Goal: Entertainment & Leisure: Consume media (video, audio)

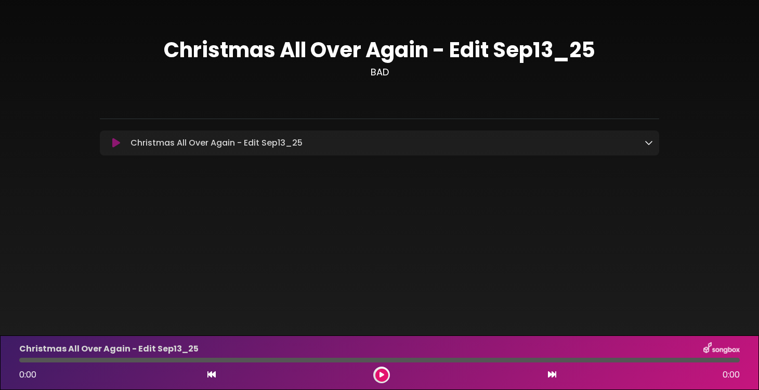
click at [115, 142] on icon at bounding box center [116, 143] width 8 height 10
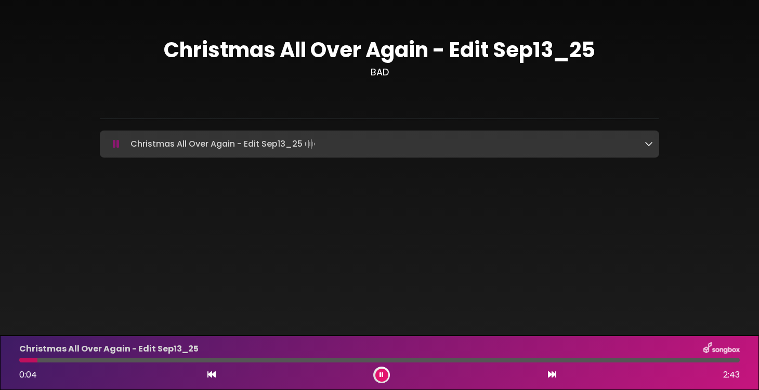
click at [67, 359] on div at bounding box center [379, 360] width 721 height 5
click at [90, 362] on div at bounding box center [379, 360] width 721 height 5
click at [122, 361] on div at bounding box center [379, 360] width 721 height 5
click at [156, 359] on div at bounding box center [379, 360] width 721 height 5
click at [186, 359] on div at bounding box center [379, 360] width 721 height 5
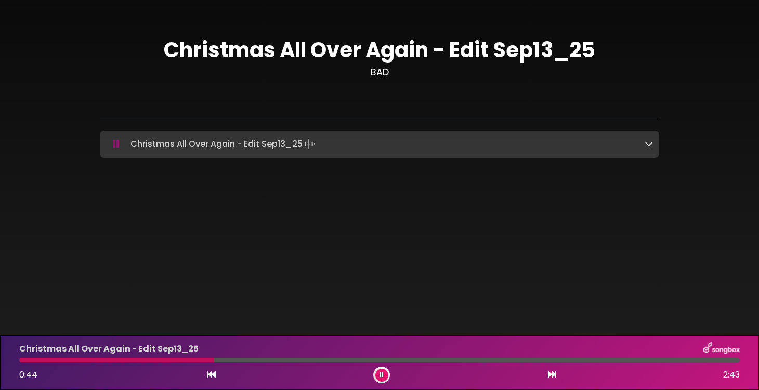
click at [214, 359] on div at bounding box center [379, 360] width 721 height 5
click at [228, 360] on div at bounding box center [379, 360] width 721 height 5
click at [244, 359] on div at bounding box center [379, 360] width 721 height 5
click at [114, 360] on div at bounding box center [139, 360] width 240 height 5
click at [205, 360] on div at bounding box center [379, 360] width 721 height 5
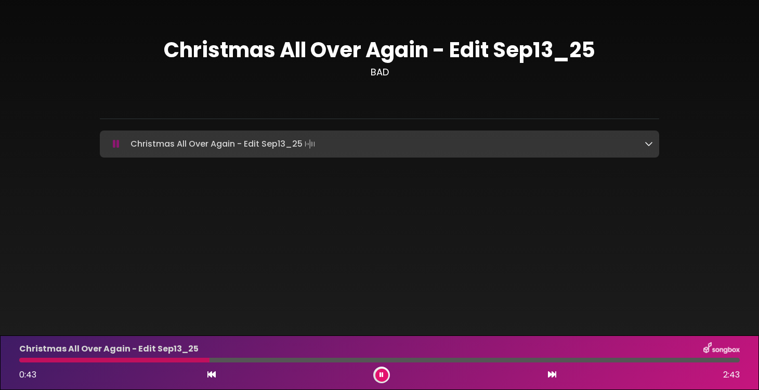
click at [214, 361] on div at bounding box center [379, 360] width 721 height 5
click at [223, 361] on div at bounding box center [379, 360] width 721 height 5
click at [238, 361] on div at bounding box center [379, 360] width 721 height 5
click at [260, 359] on div at bounding box center [379, 360] width 721 height 5
click at [277, 361] on div at bounding box center [379, 360] width 721 height 5
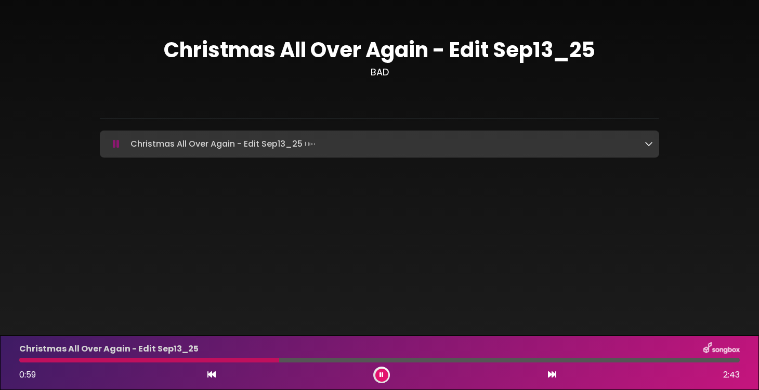
click at [290, 361] on div at bounding box center [379, 360] width 721 height 5
click at [317, 360] on div at bounding box center [379, 360] width 721 height 5
click at [341, 359] on div at bounding box center [379, 360] width 721 height 5
click at [374, 359] on div at bounding box center [379, 360] width 721 height 5
click at [413, 362] on div at bounding box center [379, 360] width 721 height 5
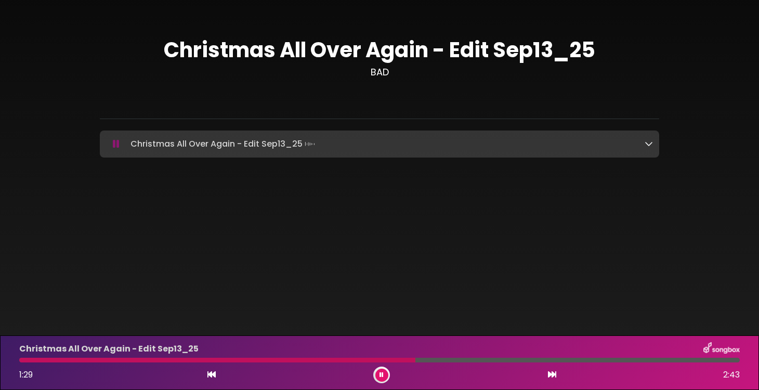
click at [442, 362] on div at bounding box center [379, 360] width 721 height 5
click at [460, 361] on div at bounding box center [379, 360] width 721 height 5
click at [488, 361] on div at bounding box center [379, 360] width 721 height 5
click at [504, 363] on div "Christmas All Over Again - Edit Sep13_25 1:47 2:43" at bounding box center [379, 362] width 733 height 41
click at [516, 361] on div at bounding box center [379, 360] width 721 height 5
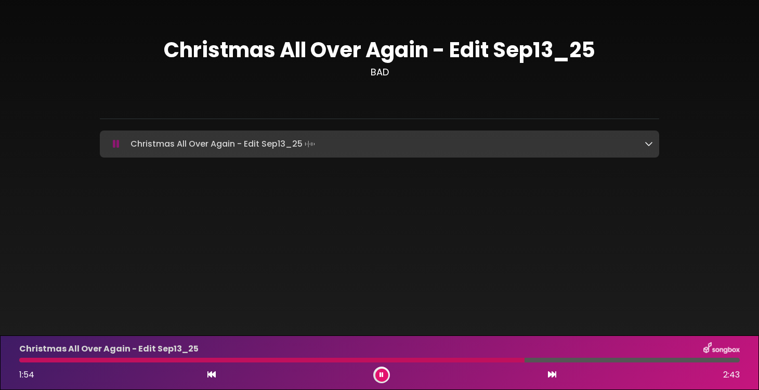
click at [531, 362] on div at bounding box center [379, 360] width 721 height 5
click at [554, 363] on div "Christmas All Over Again - Edit Sep13_25 1:56 2:43" at bounding box center [379, 362] width 733 height 41
click at [567, 360] on div at bounding box center [379, 360] width 721 height 5
click at [585, 360] on div at bounding box center [379, 360] width 721 height 5
click at [608, 358] on div at bounding box center [379, 360] width 721 height 5
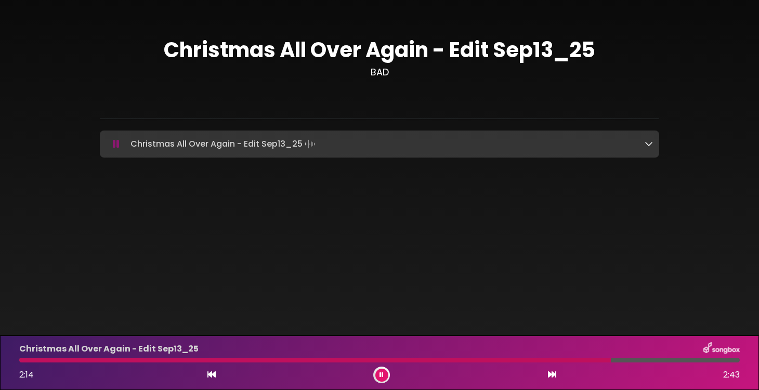
click at [636, 363] on div "Christmas All Over Again - Edit Sep13_25 2:14 2:43" at bounding box center [379, 362] width 733 height 41
click at [389, 376] on div at bounding box center [381, 375] width 17 height 17
click at [378, 373] on button at bounding box center [382, 375] width 13 height 13
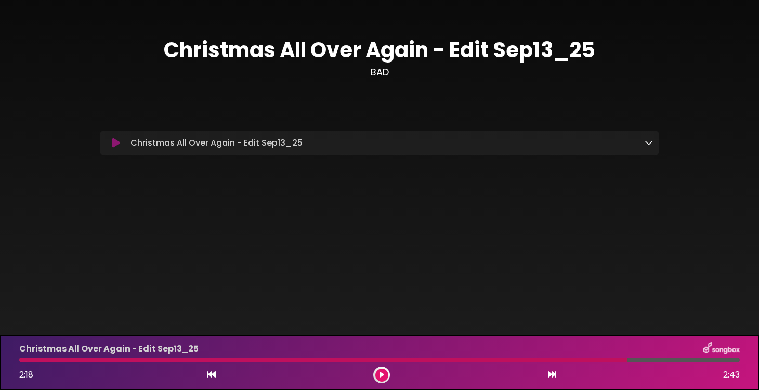
click at [724, 360] on div at bounding box center [379, 360] width 721 height 5
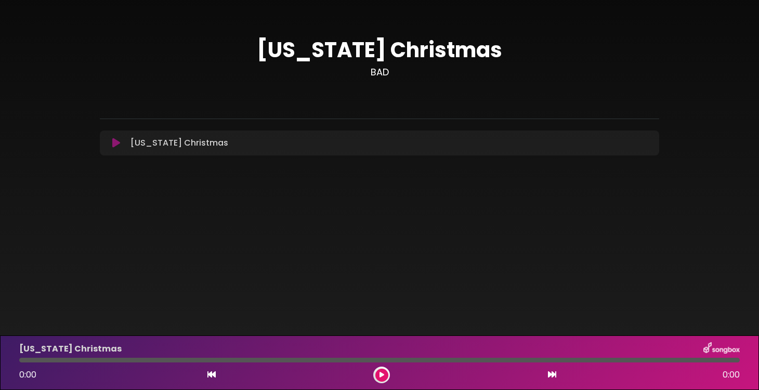
click at [113, 142] on icon at bounding box center [116, 143] width 8 height 10
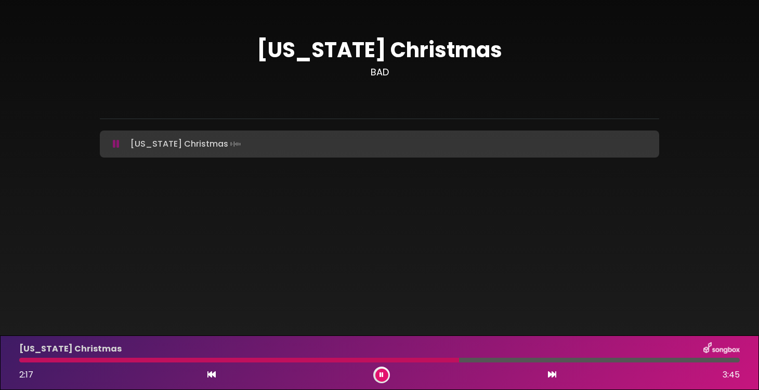
click at [116, 144] on icon at bounding box center [116, 144] width 7 height 10
